Goal: Complete application form

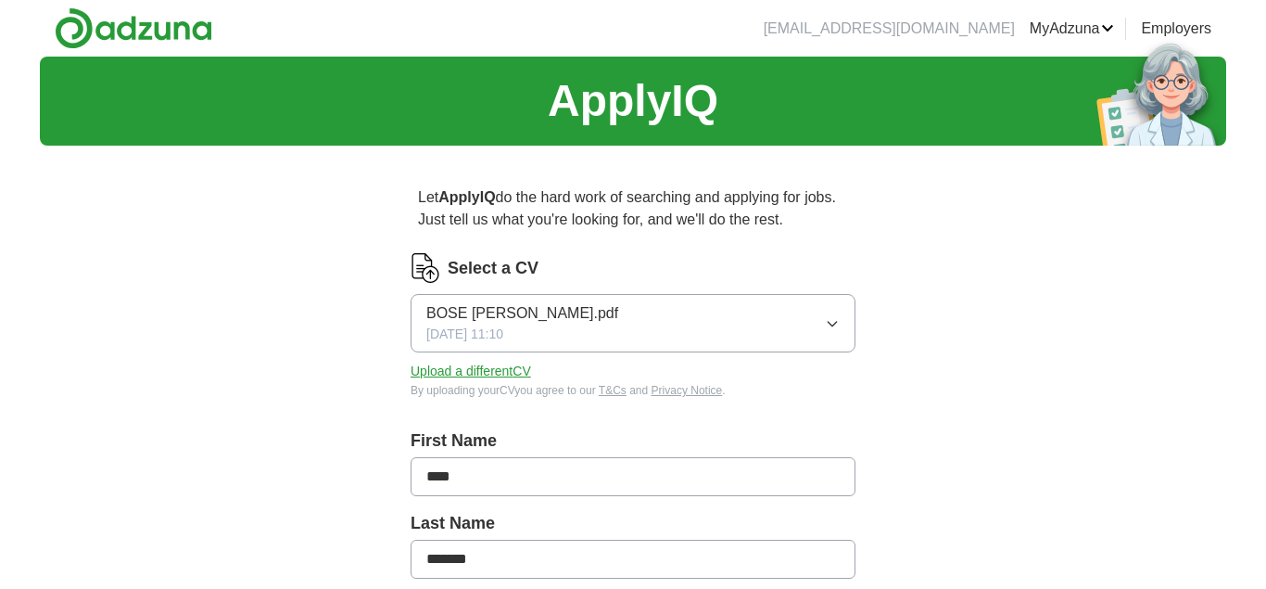
click at [451, 369] on button "Upload a different CV" at bounding box center [471, 371] width 121 height 19
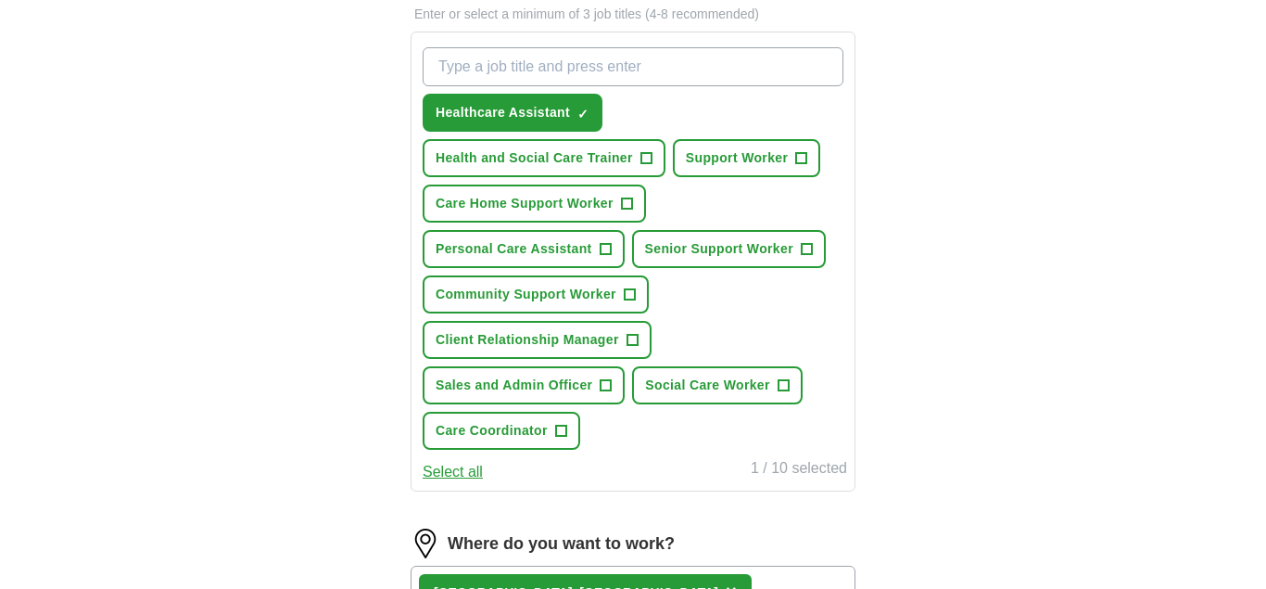
scroll to position [662, 0]
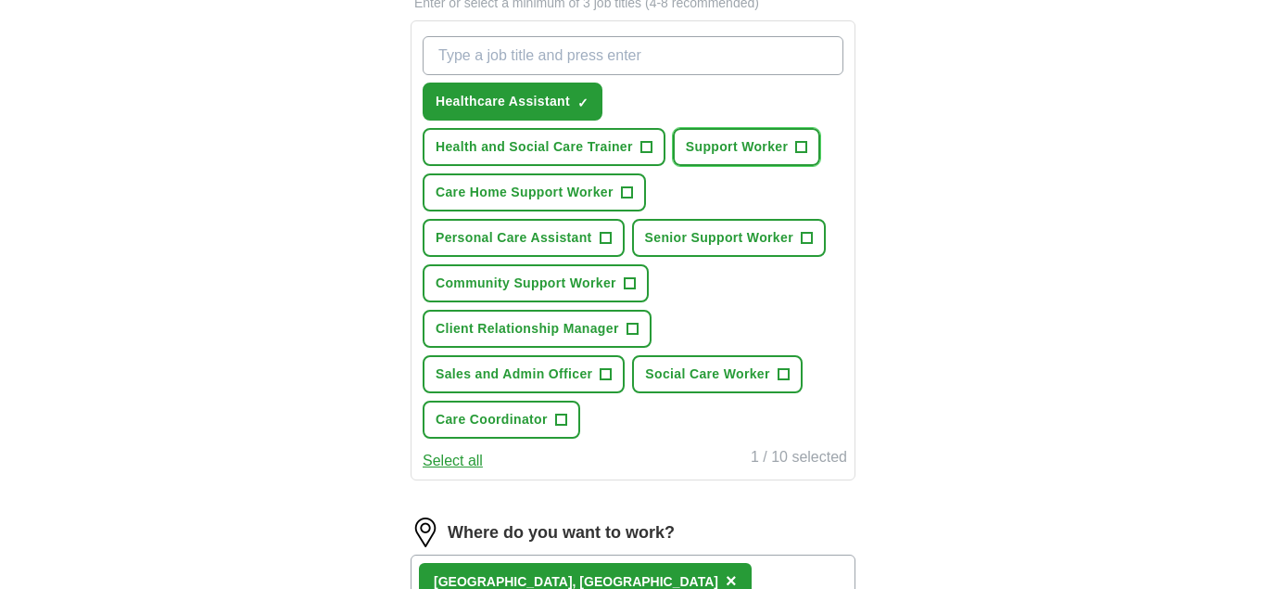
click at [787, 148] on span "Support Worker" at bounding box center [737, 146] width 102 height 19
click at [577, 203] on button "Care Home Support Worker +" at bounding box center [534, 192] width 223 height 38
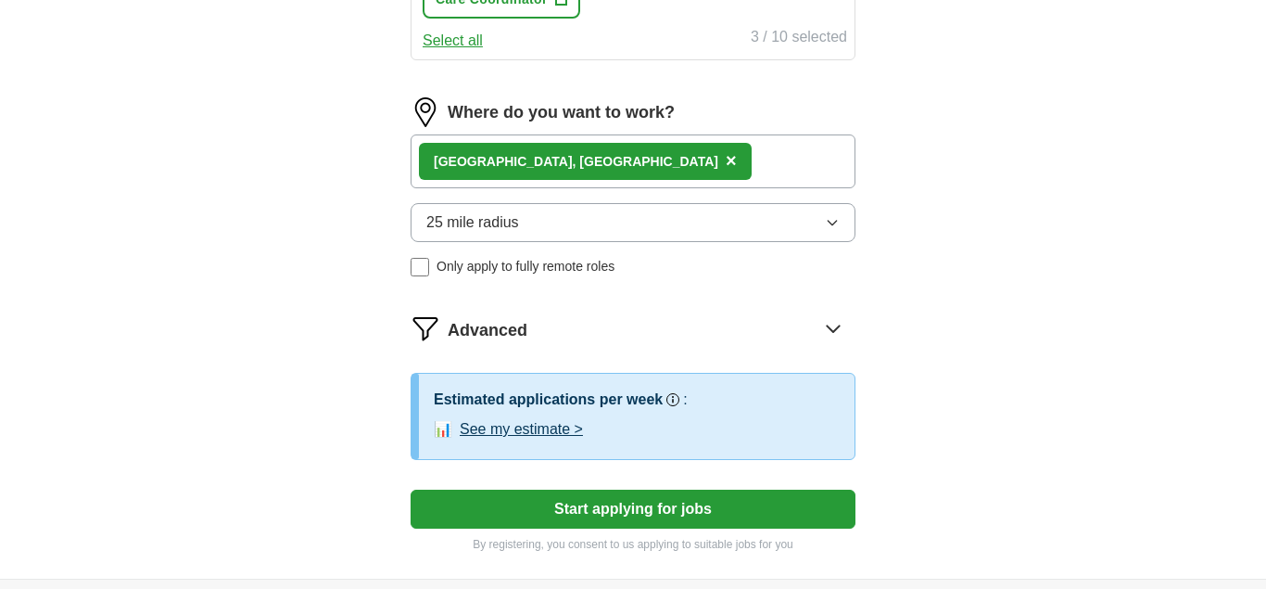
scroll to position [1088, 0]
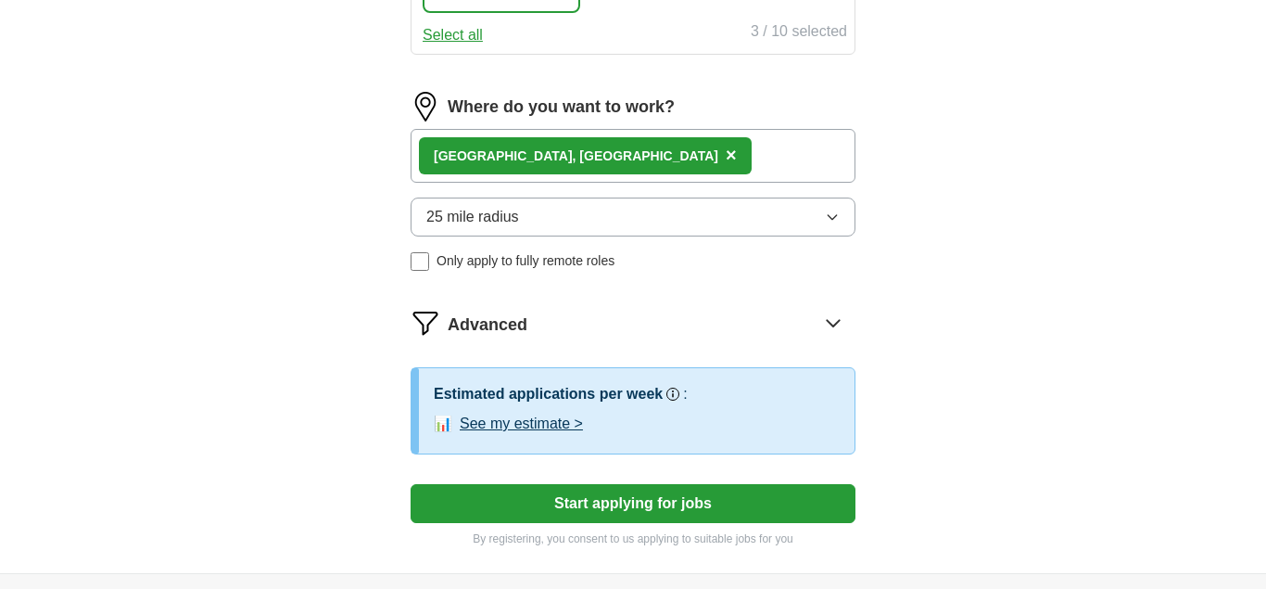
click at [837, 212] on icon "button" at bounding box center [832, 217] width 15 height 15
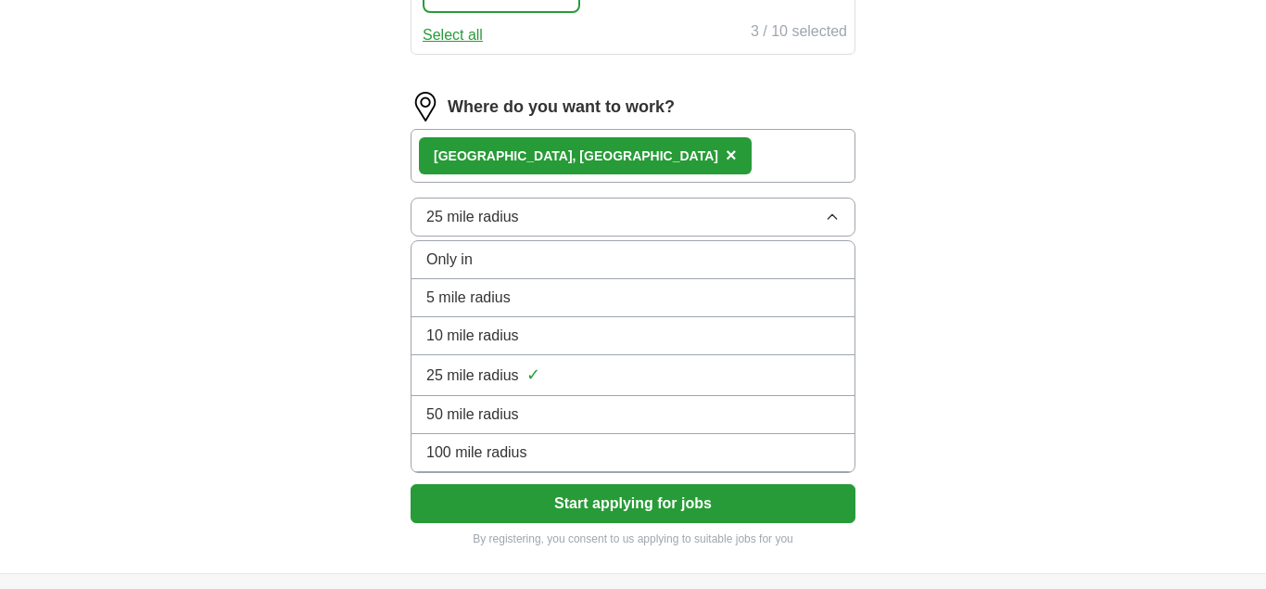
click at [587, 415] on div "50 mile radius" at bounding box center [633, 414] width 414 height 22
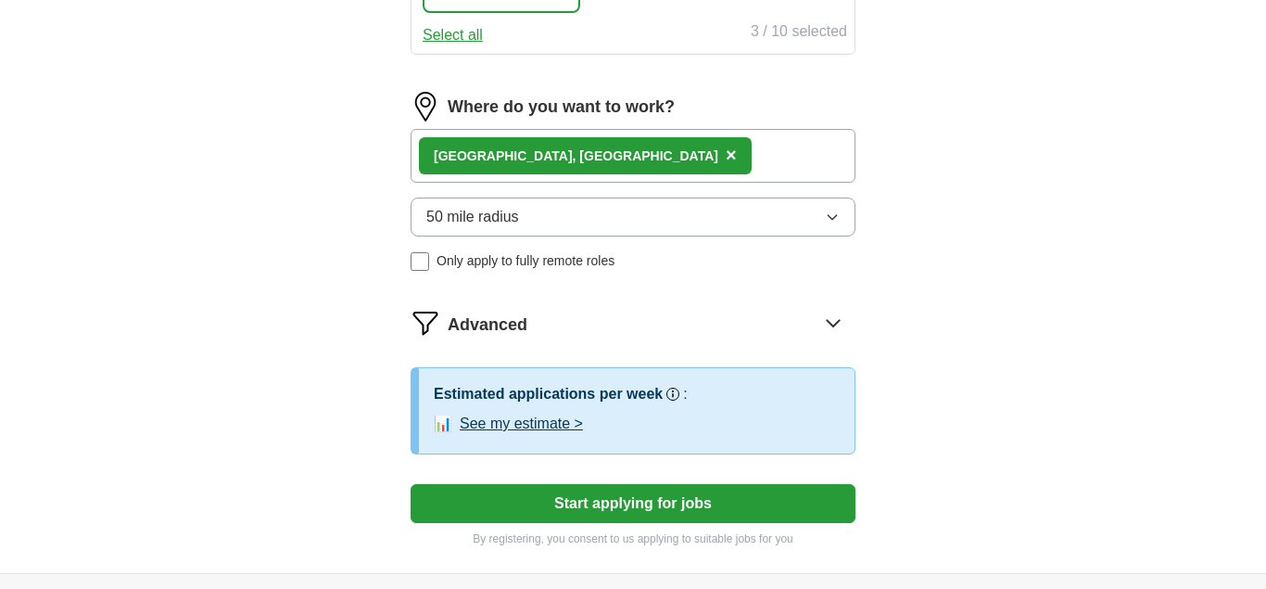
click at [639, 499] on button "Start applying for jobs" at bounding box center [633, 503] width 445 height 39
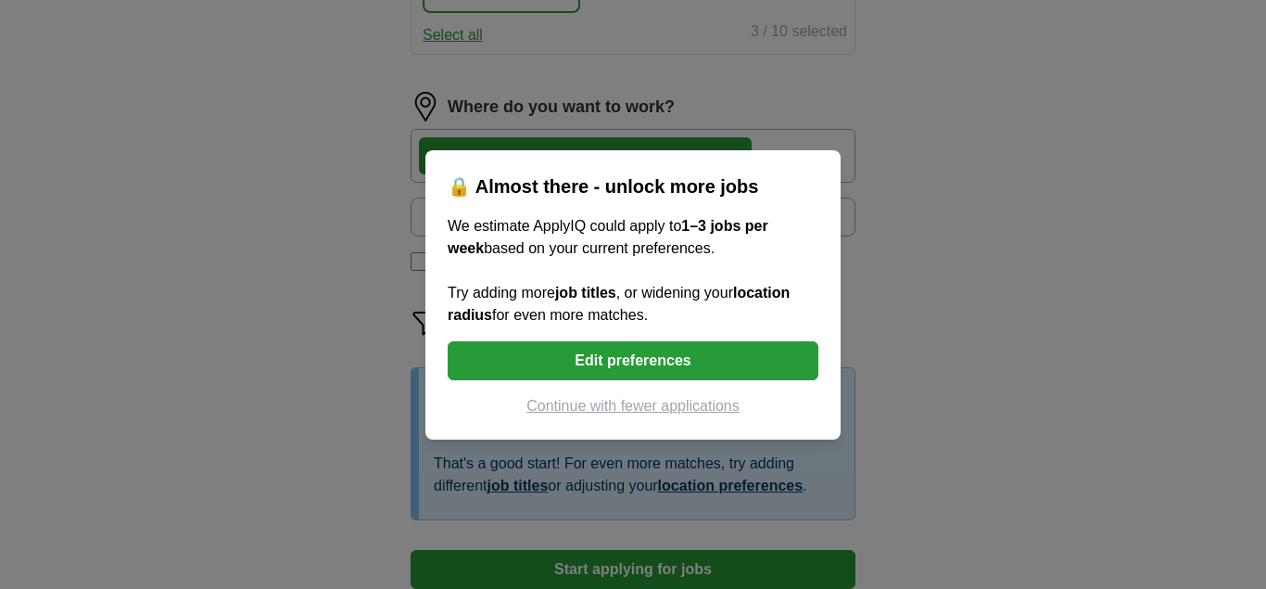
click at [713, 400] on button "Continue with fewer applications" at bounding box center [633, 406] width 371 height 22
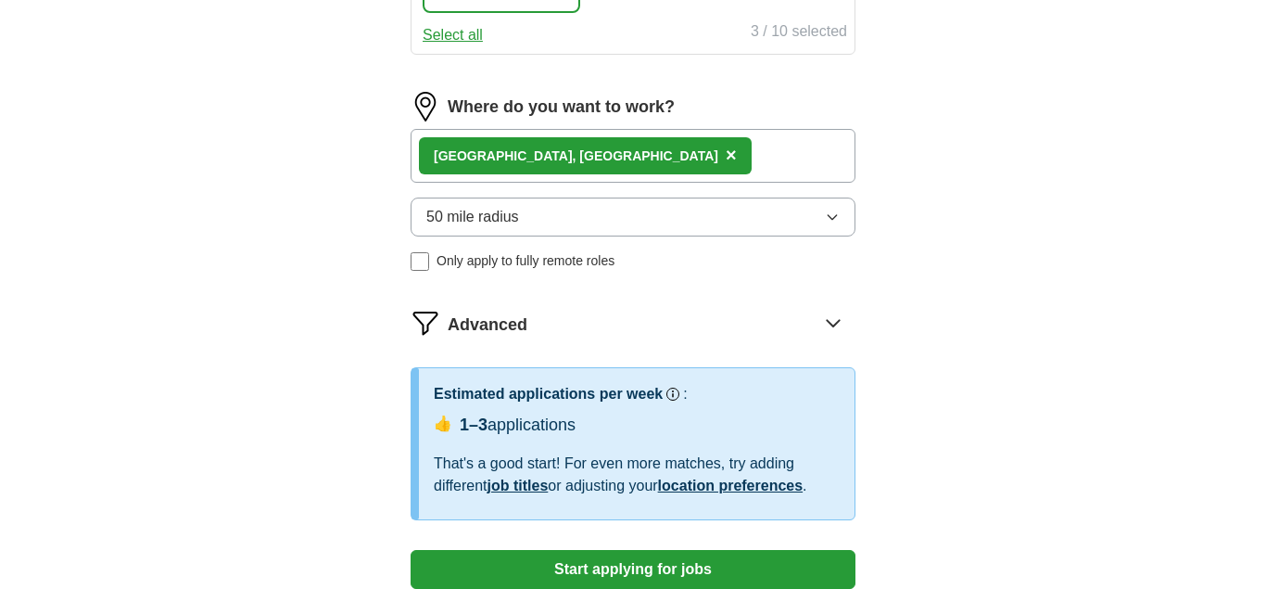
select select "**"
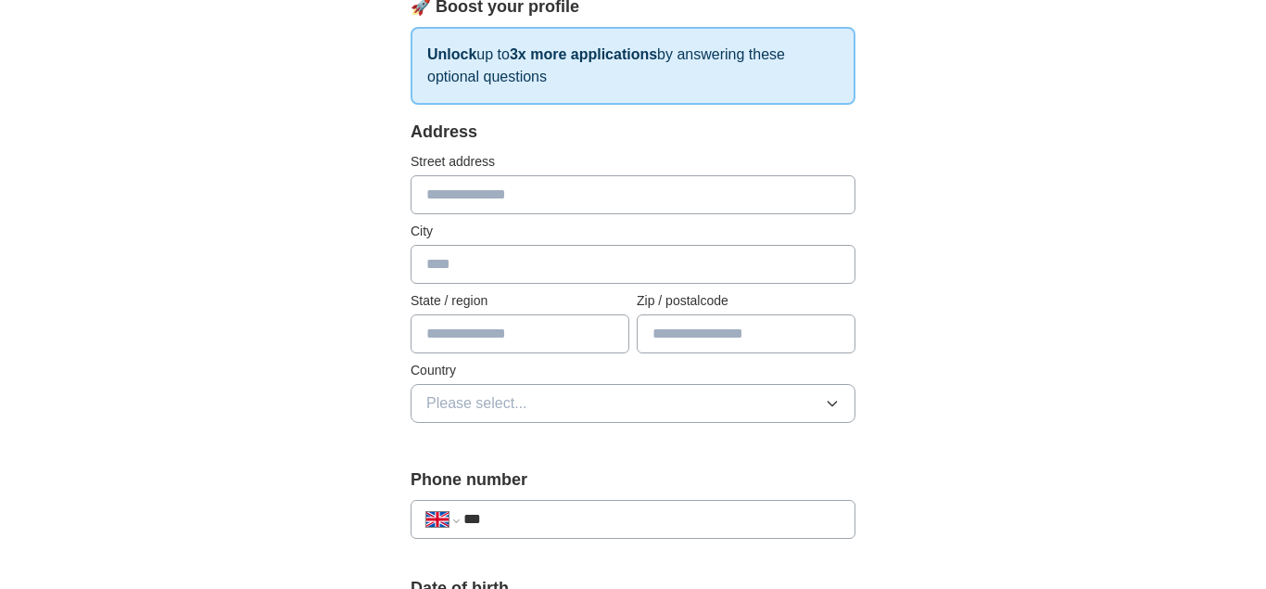
scroll to position [331, 0]
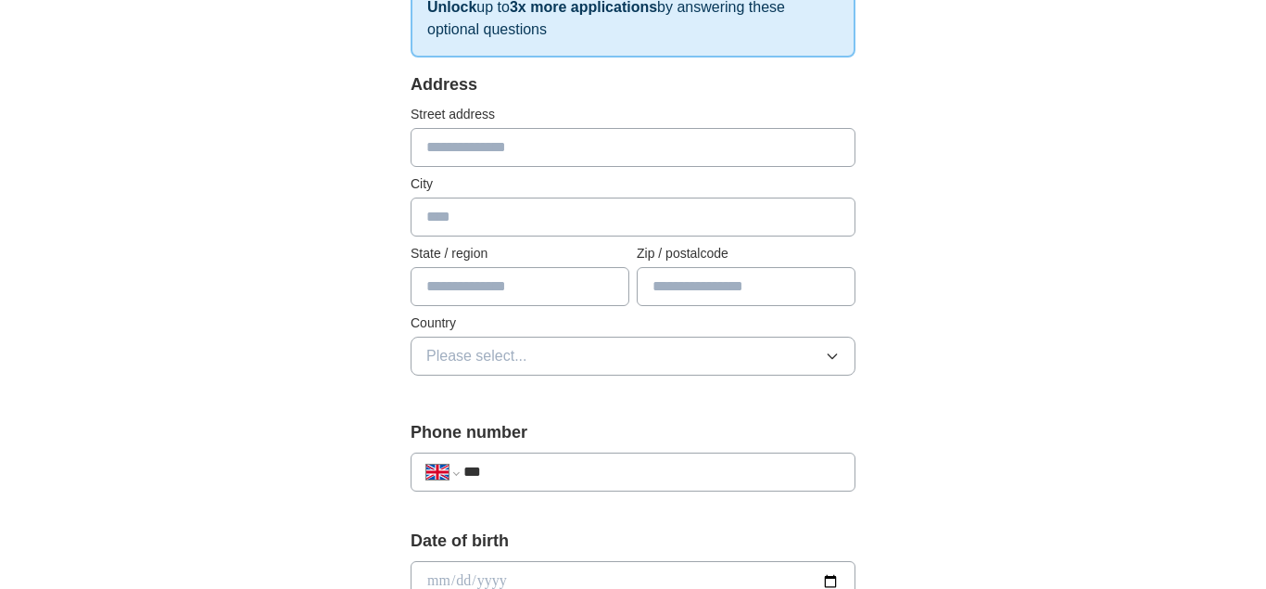
click at [723, 132] on input "text" at bounding box center [633, 147] width 445 height 39
type input "**********"
type input "*******"
type input "**********"
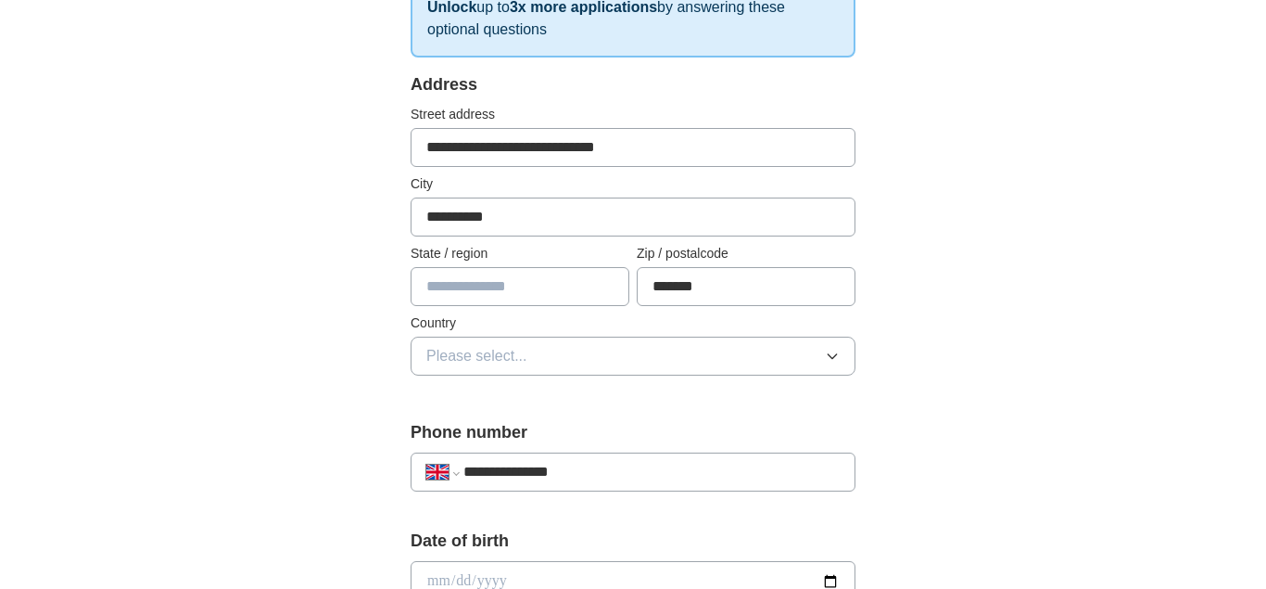
click at [515, 286] on input "text" at bounding box center [520, 286] width 219 height 39
type input "**********"
click at [481, 356] on span "Please select..." at bounding box center [476, 356] width 101 height 22
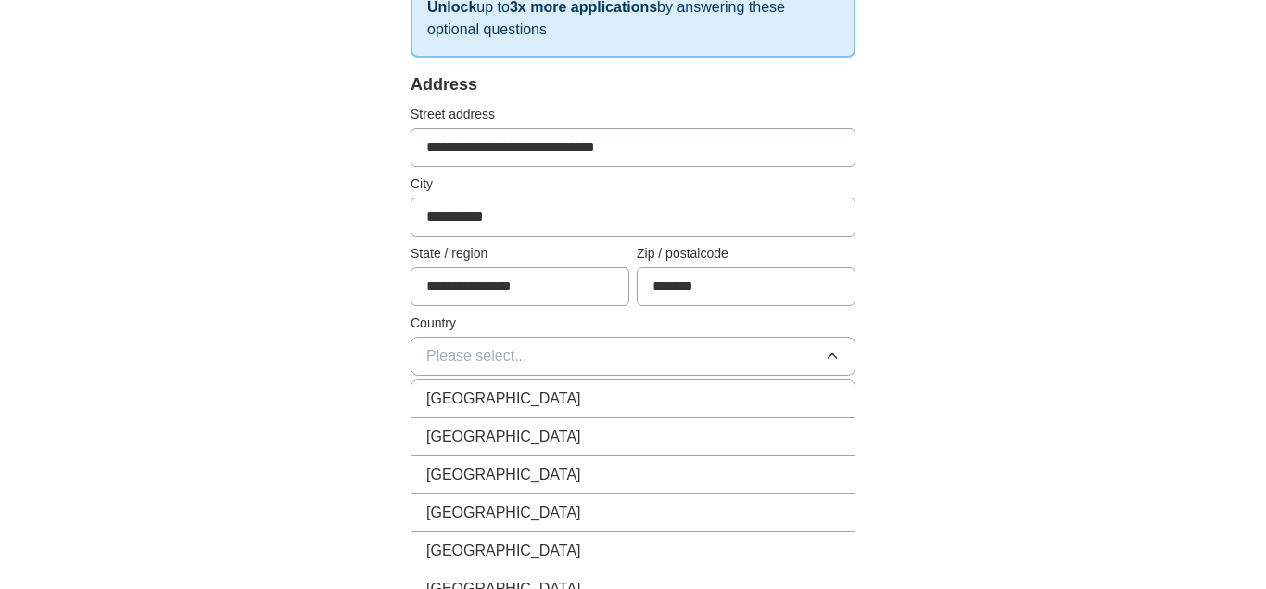
click at [473, 386] on li "[GEOGRAPHIC_DATA]" at bounding box center [633, 399] width 443 height 38
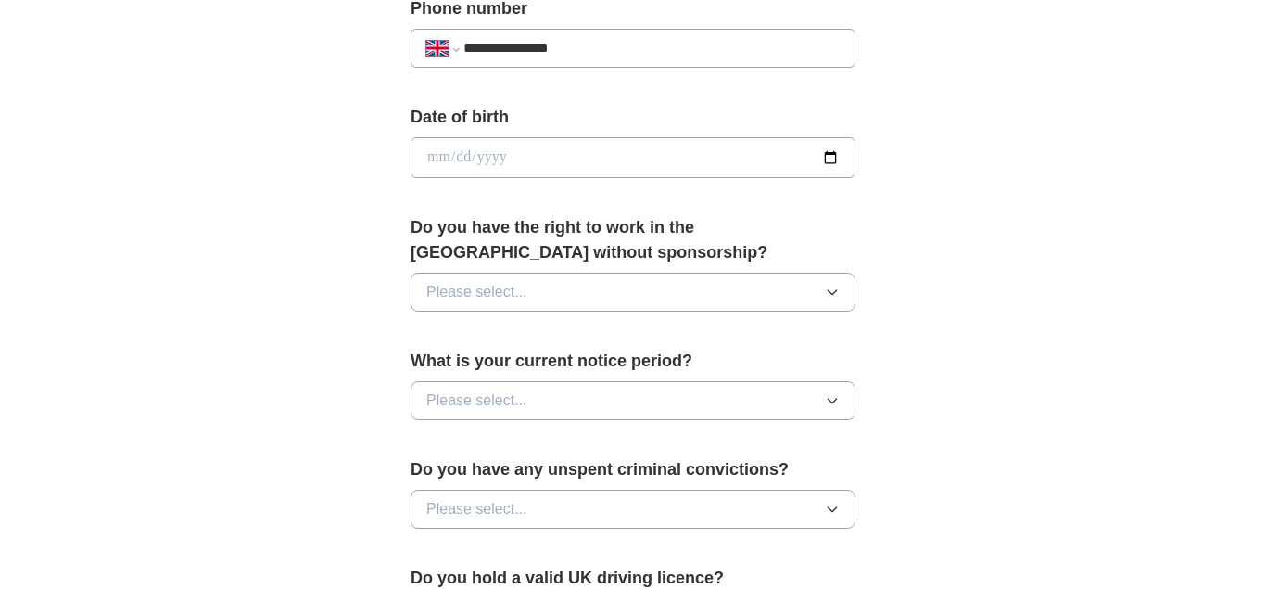
scroll to position [757, 0]
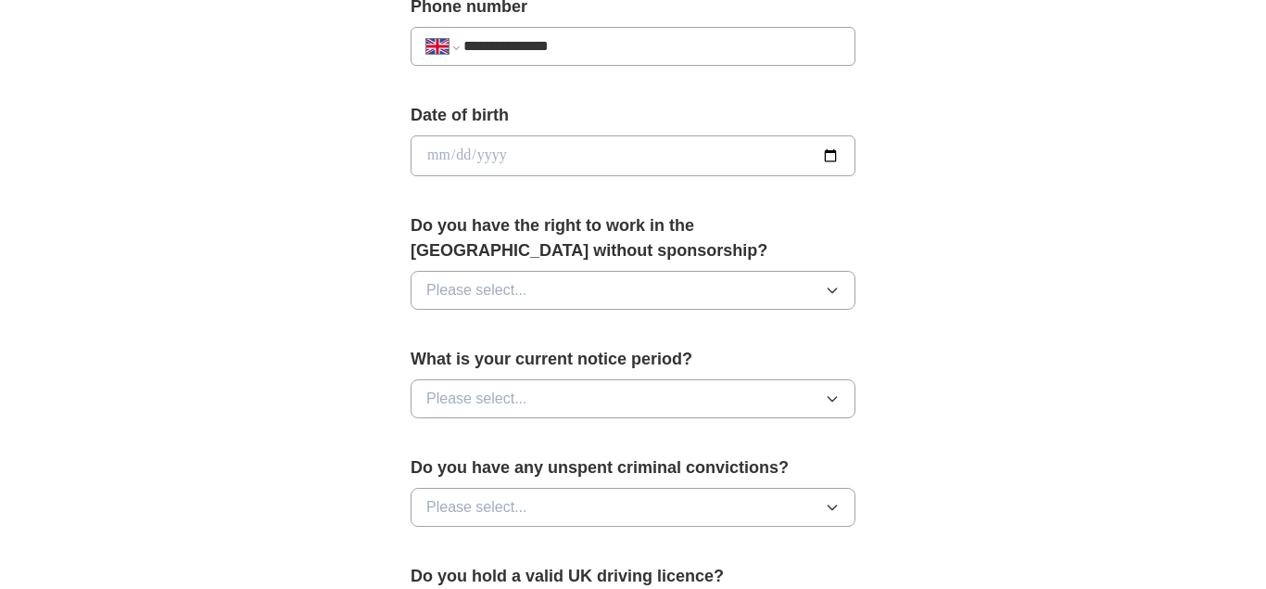
click at [438, 153] on input "date" at bounding box center [633, 155] width 445 height 41
type input "**********"
click at [496, 282] on span "Please select..." at bounding box center [476, 290] width 101 height 22
click at [461, 363] on div "No" at bounding box center [633, 371] width 414 height 22
click at [483, 393] on span "Please select..." at bounding box center [476, 399] width 101 height 22
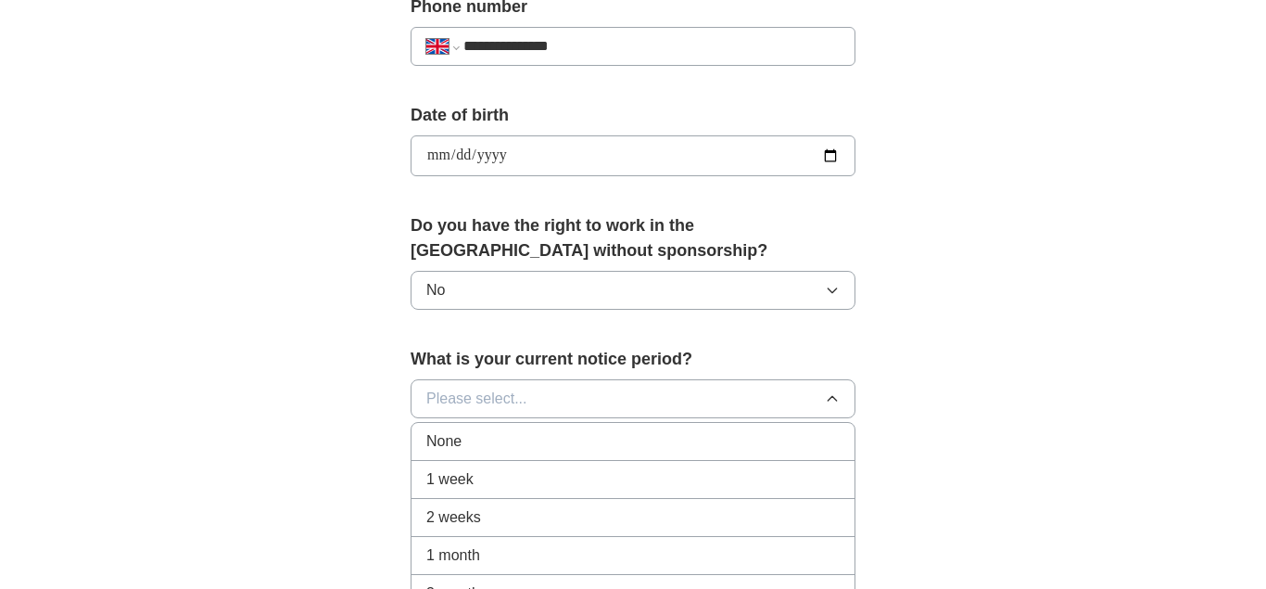
click at [850, 560] on li "1 month" at bounding box center [633, 556] width 443 height 38
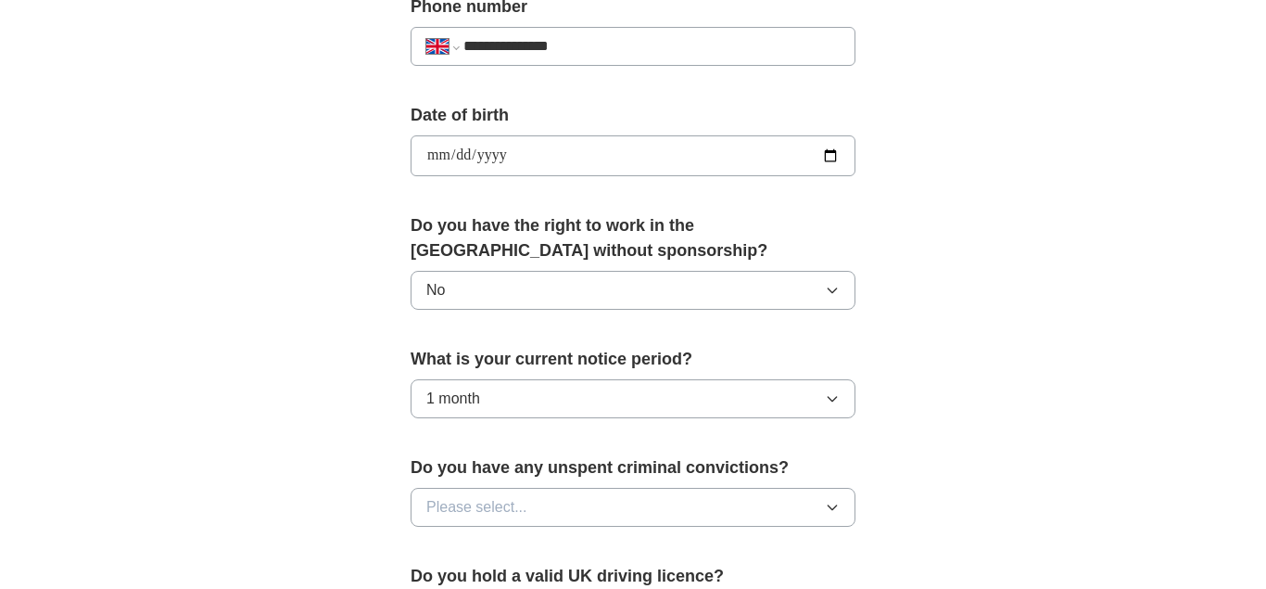
click at [758, 509] on button "Please select..." at bounding box center [633, 507] width 445 height 39
click at [686, 569] on li "No" at bounding box center [633, 588] width 443 height 38
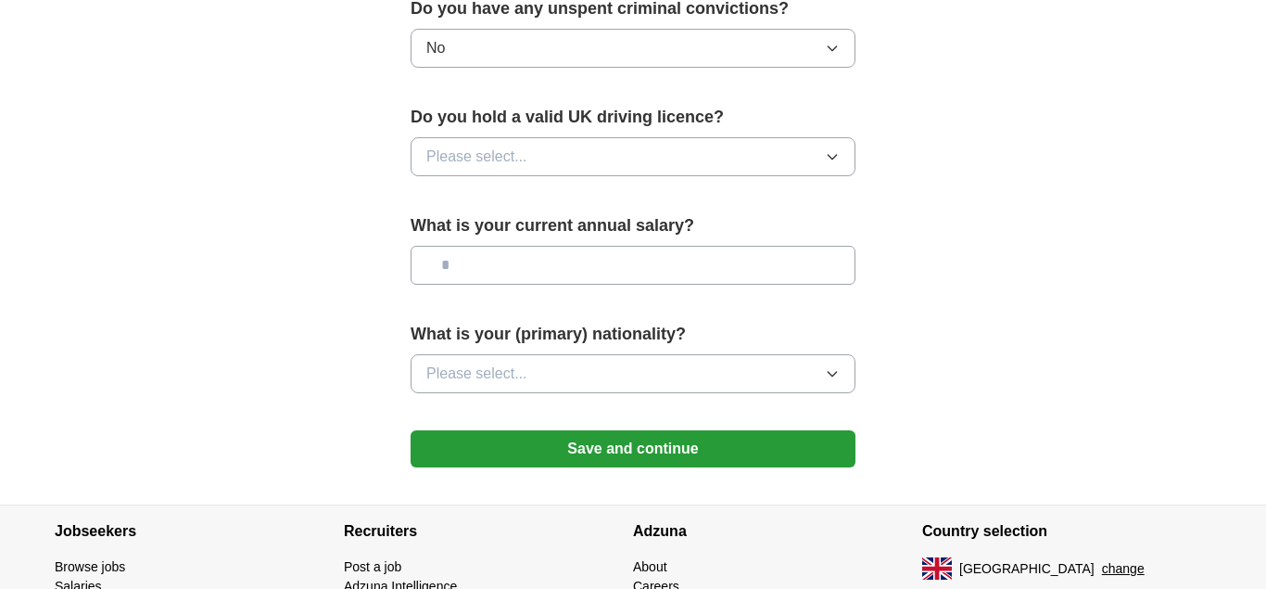
scroll to position [1229, 0]
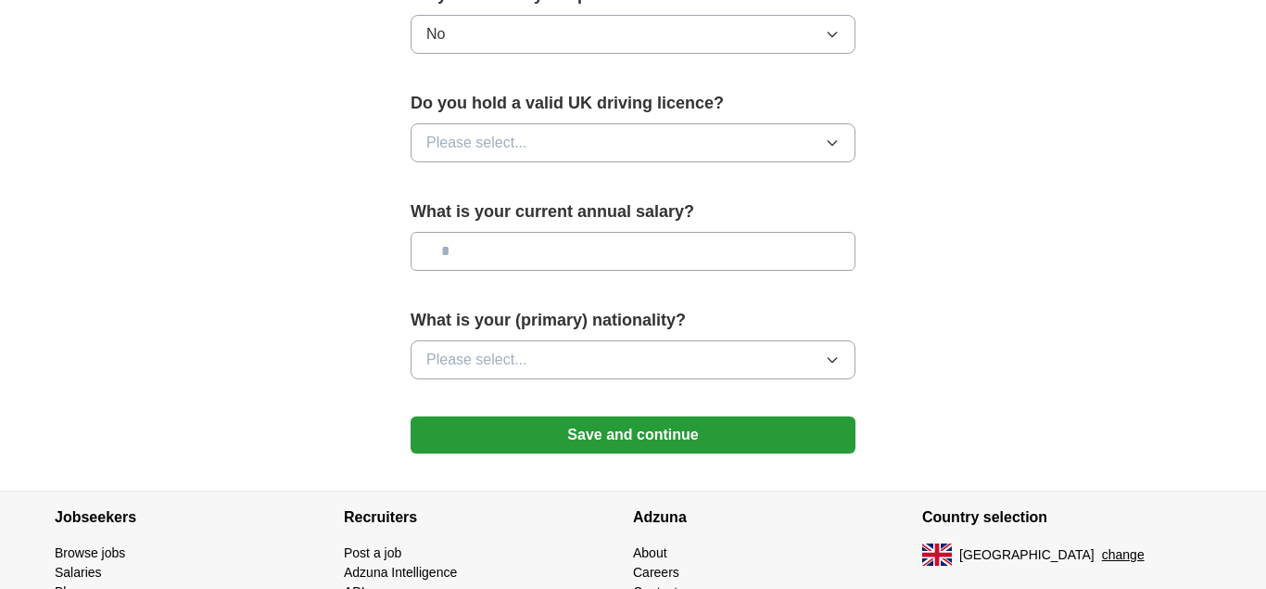
click at [820, 135] on button "Please select..." at bounding box center [633, 142] width 445 height 39
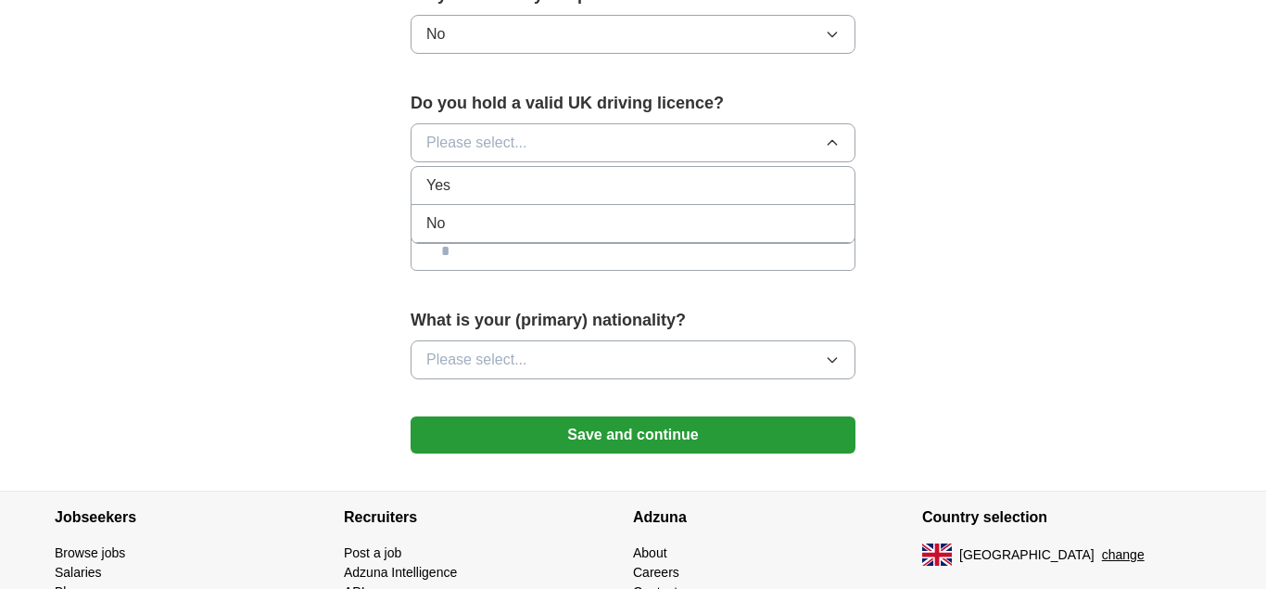
click at [706, 223] on div "No" at bounding box center [633, 223] width 414 height 22
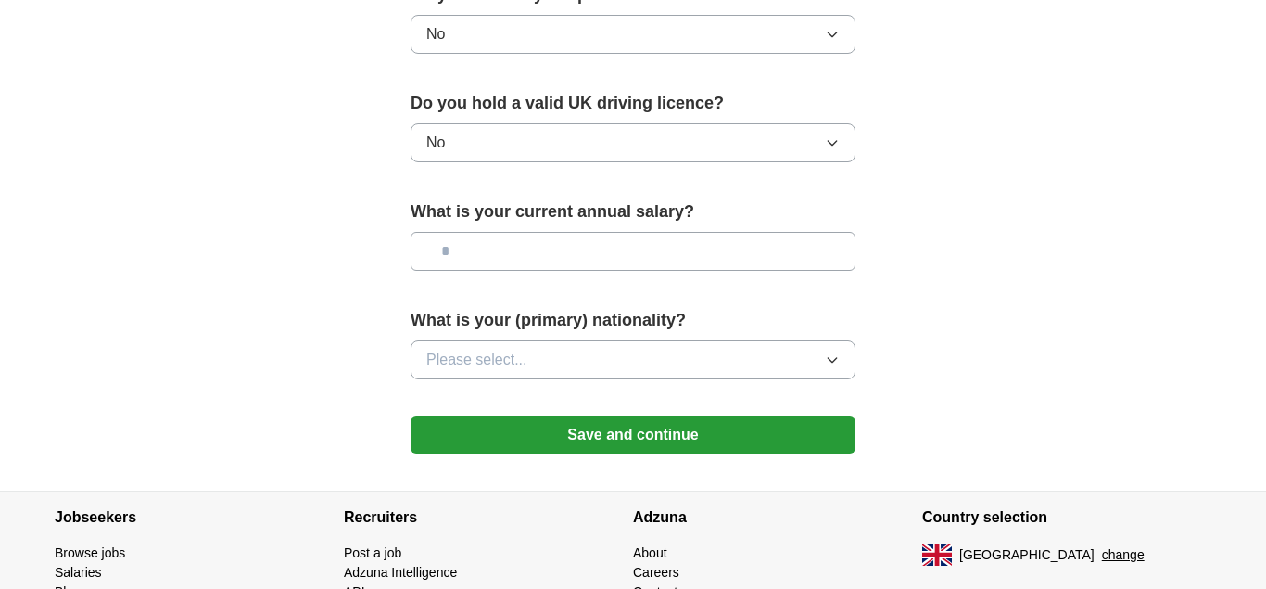
click at [671, 243] on input "text" at bounding box center [633, 251] width 445 height 39
type input "*******"
click at [667, 363] on button "Please select..." at bounding box center [633, 359] width 445 height 39
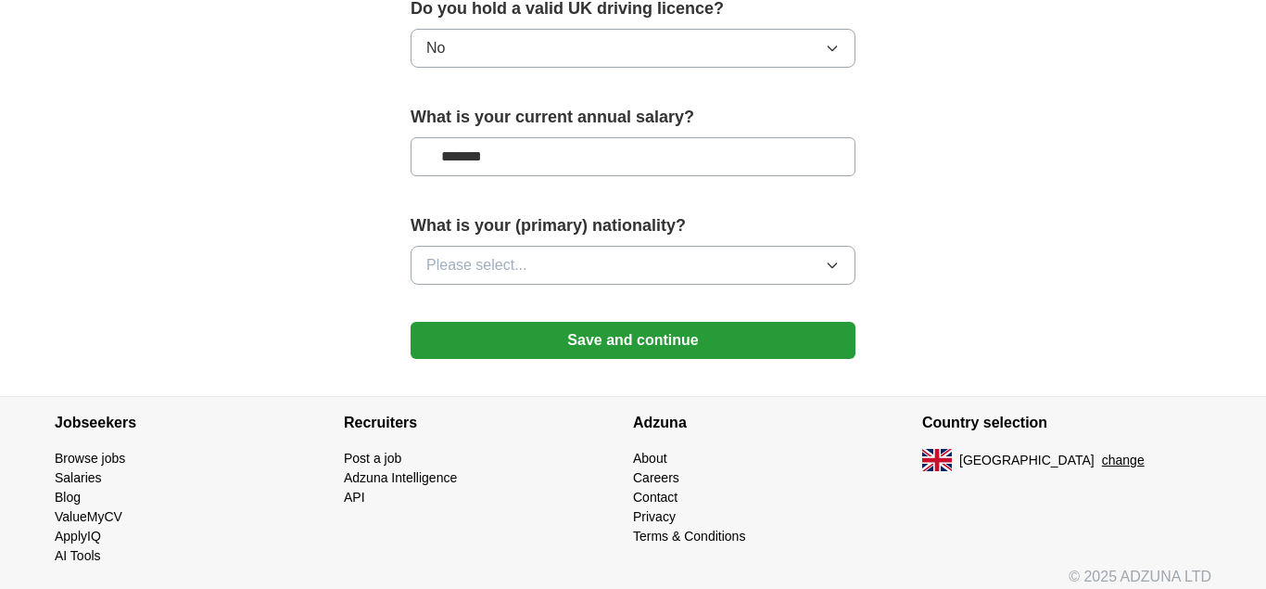
scroll to position [1336, 0]
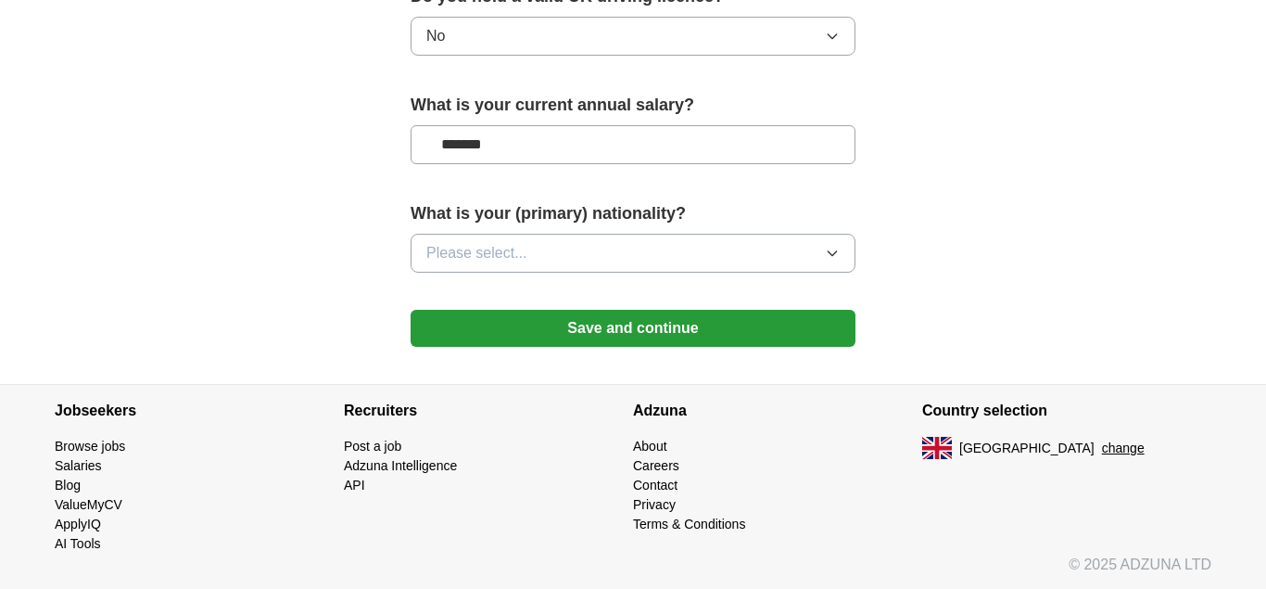
click at [828, 242] on button "Please select..." at bounding box center [633, 253] width 445 height 39
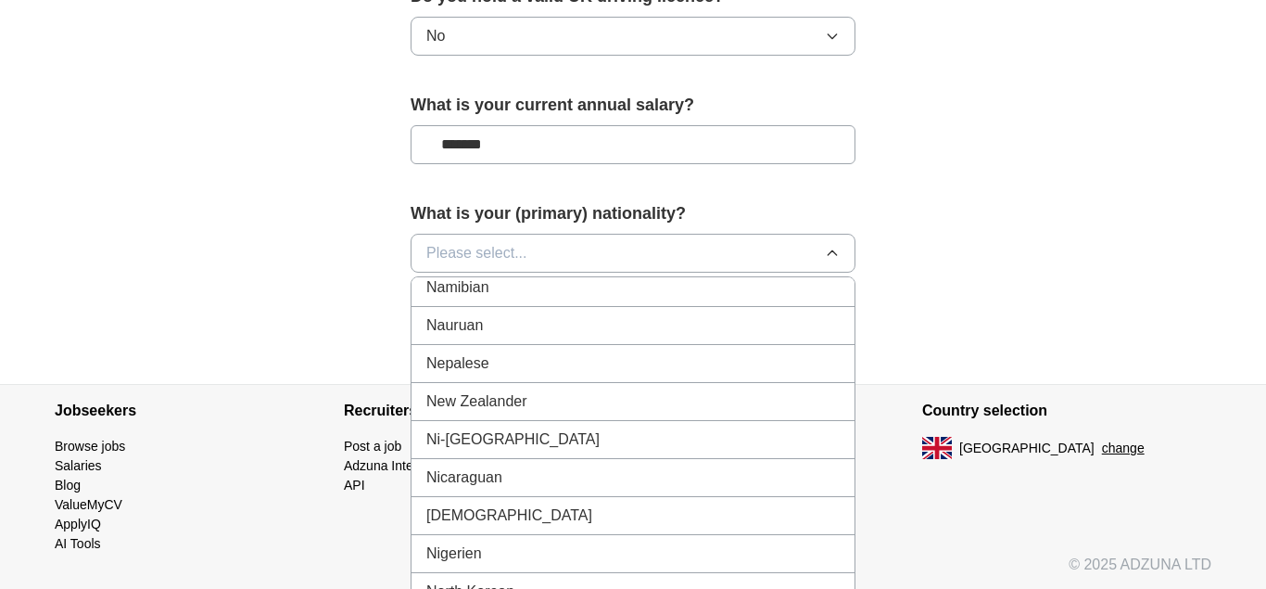
scroll to position [4742, 0]
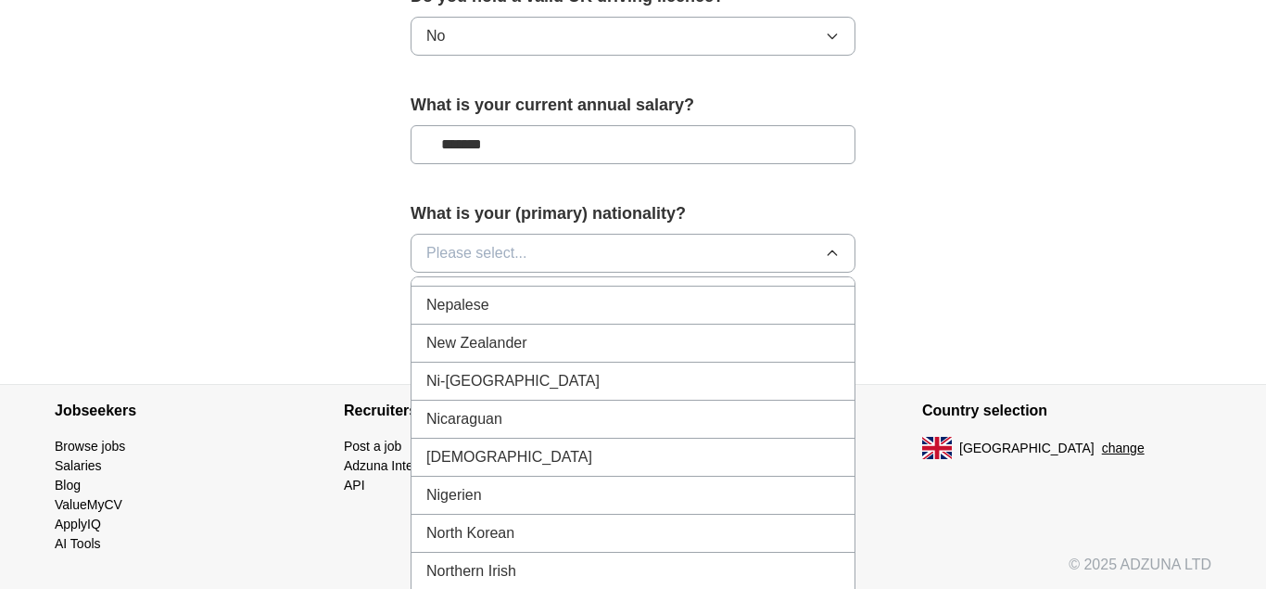
click at [652, 466] on li "[DEMOGRAPHIC_DATA]" at bounding box center [633, 458] width 443 height 38
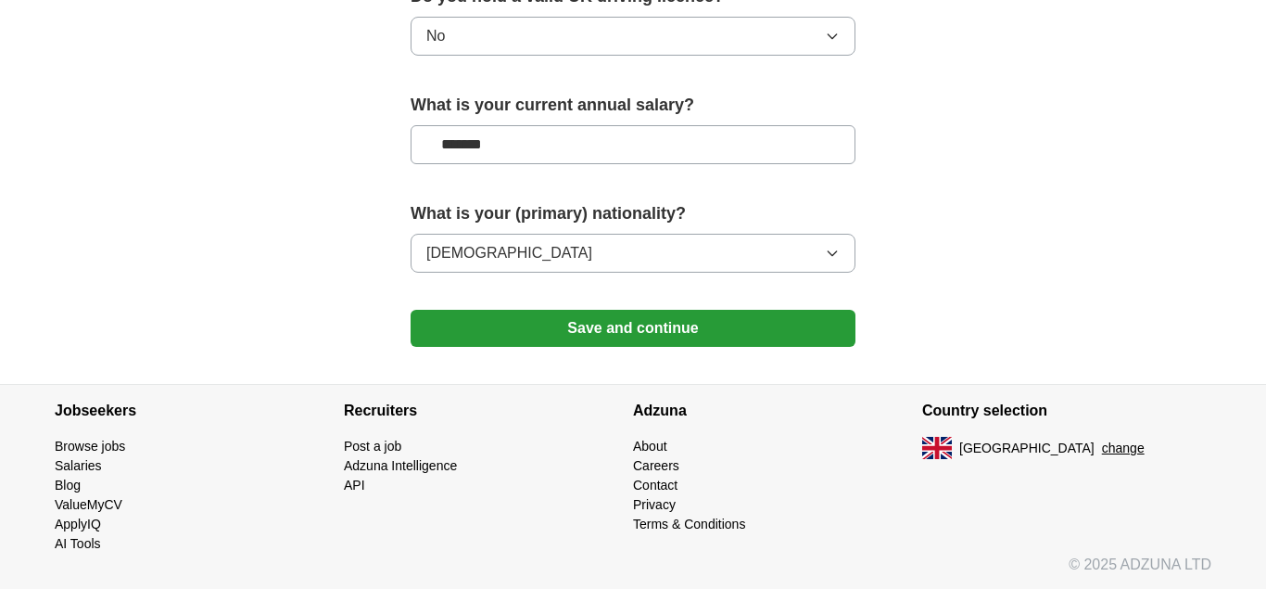
click at [733, 337] on button "Save and continue" at bounding box center [633, 328] width 445 height 37
